Goal: Navigation & Orientation: Find specific page/section

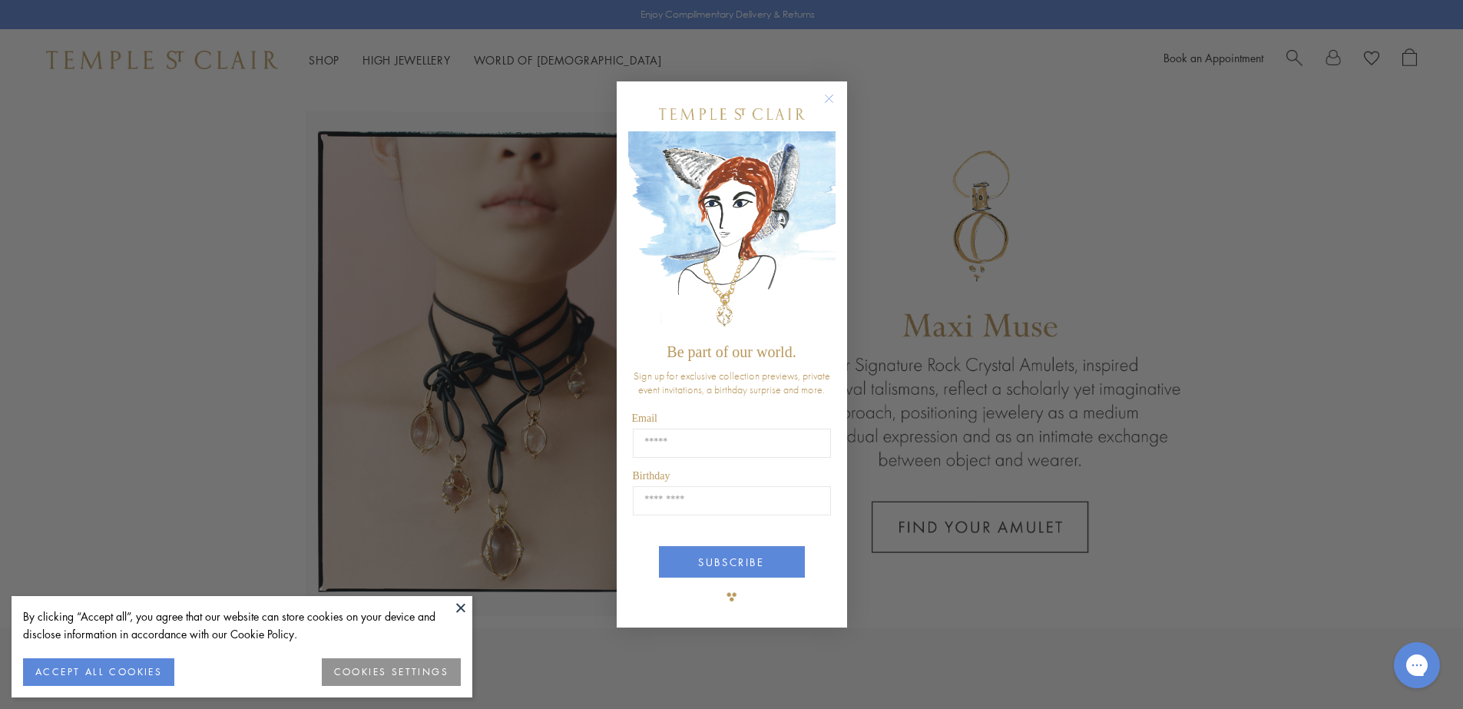
drag, startPoint x: 234, startPoint y: 256, endPoint x: 461, endPoint y: 251, distance: 226.6
click at [238, 256] on div "Close dialog Be part of our world. Sign up for exclusive collection previews, p…" at bounding box center [731, 354] width 1463 height 709
click at [825, 100] on circle "Close dialog" at bounding box center [828, 98] width 18 height 18
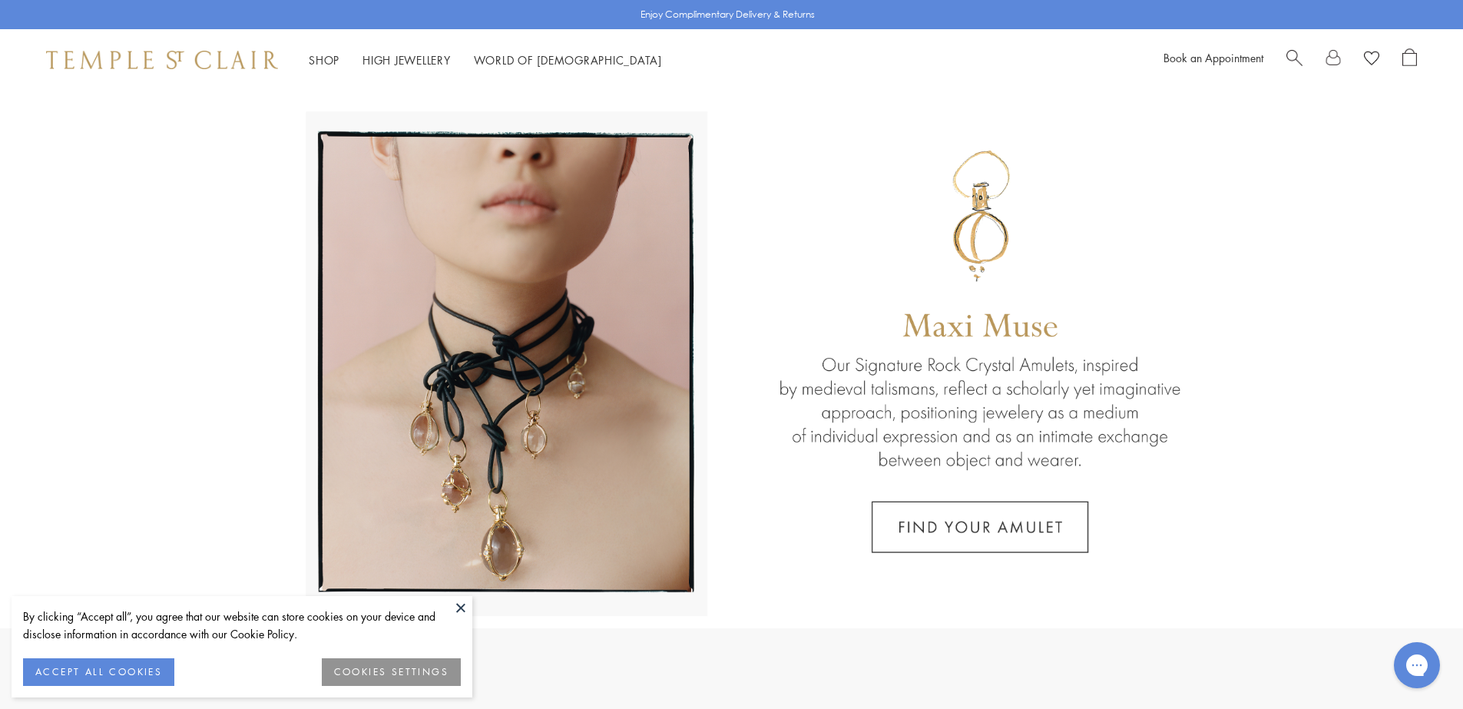
click at [460, 603] on button at bounding box center [460, 607] width 23 height 23
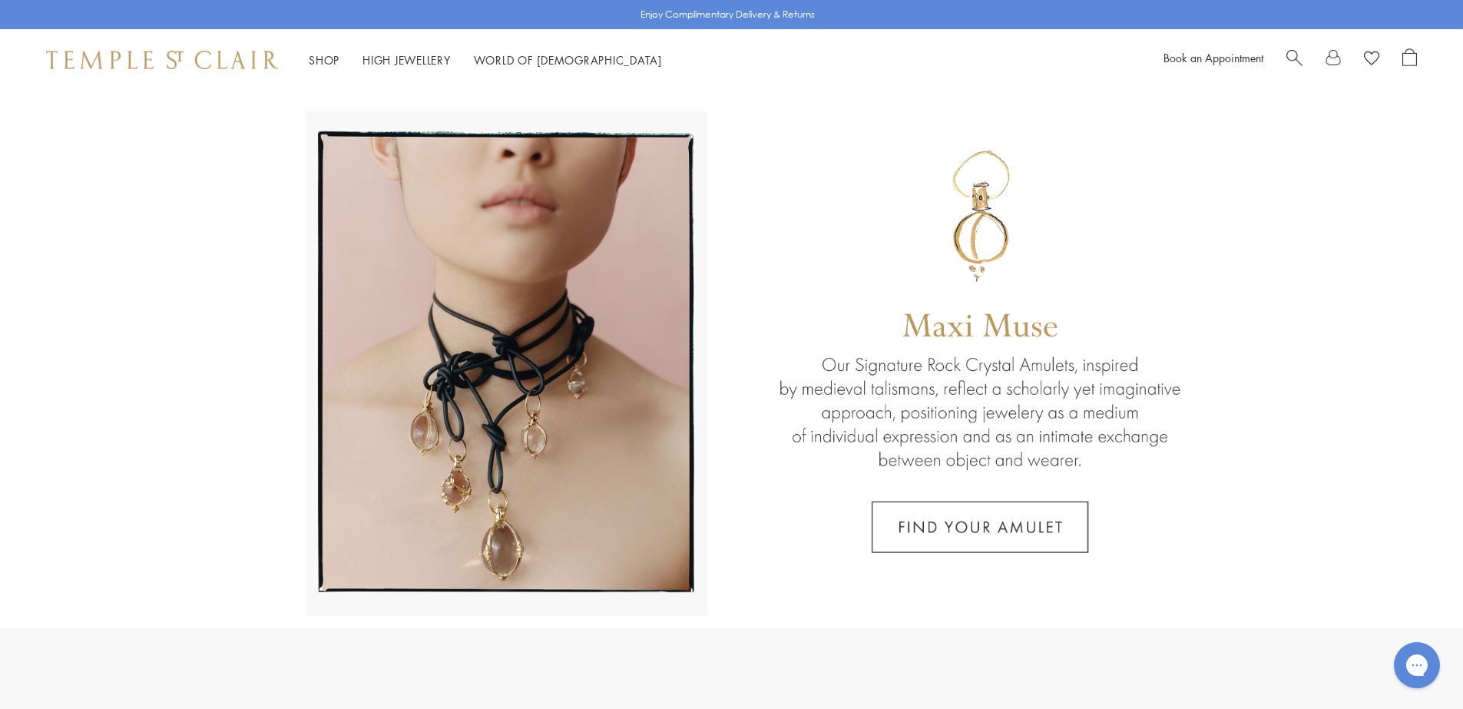
click at [732, 136] on link at bounding box center [731, 359] width 1463 height 537
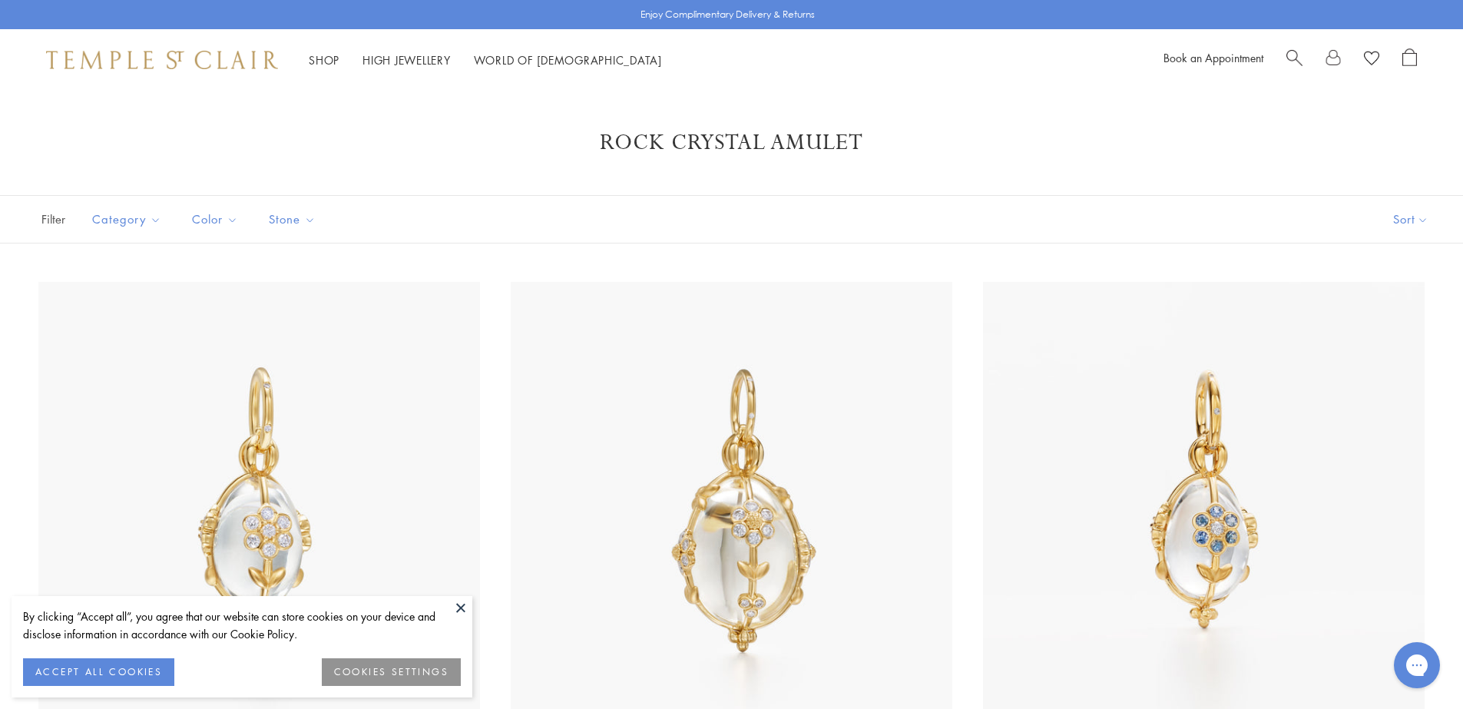
drag, startPoint x: 1229, startPoint y: 1, endPoint x: 950, endPoint y: 236, distance: 365.1
click at [950, 236] on div "Filter Sort Category Amulets Earrings Pendants Color Blue Gold Green Pink" at bounding box center [731, 219] width 1463 height 48
drag, startPoint x: 1467, startPoint y: 2, endPoint x: 1459, endPoint y: 4, distance: 8.8
click at [1110, 145] on h1 "Rock Crystal Amulet" at bounding box center [731, 143] width 1340 height 28
